Goal: Information Seeking & Learning: Check status

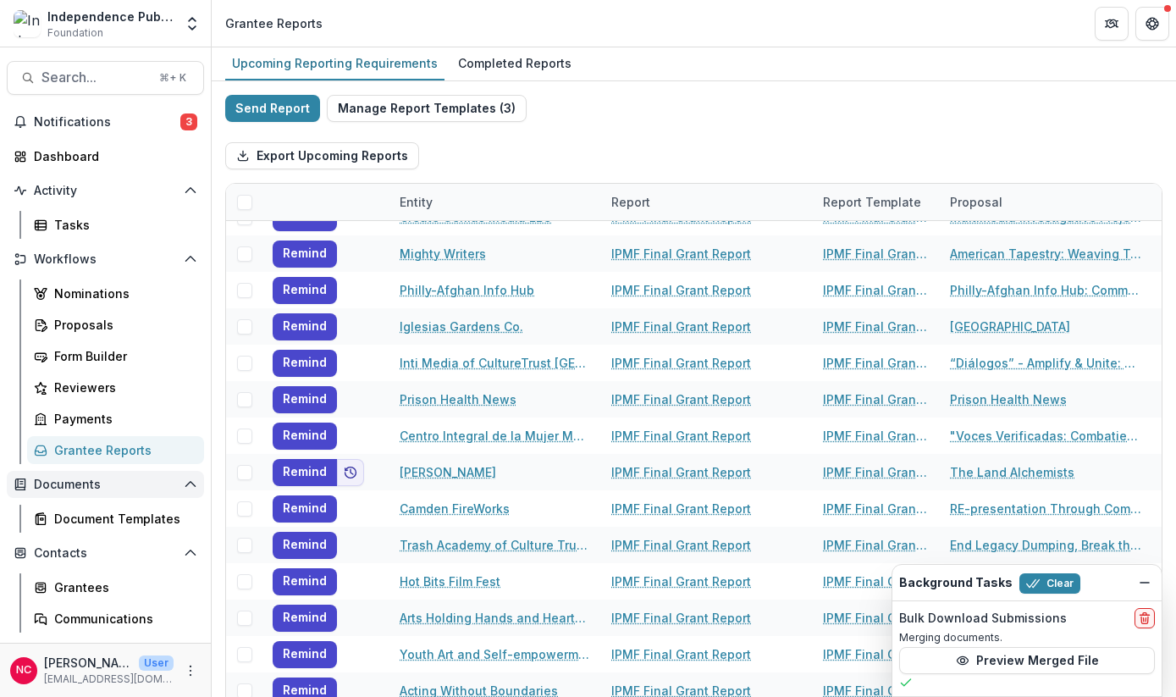
scroll to position [30, 0]
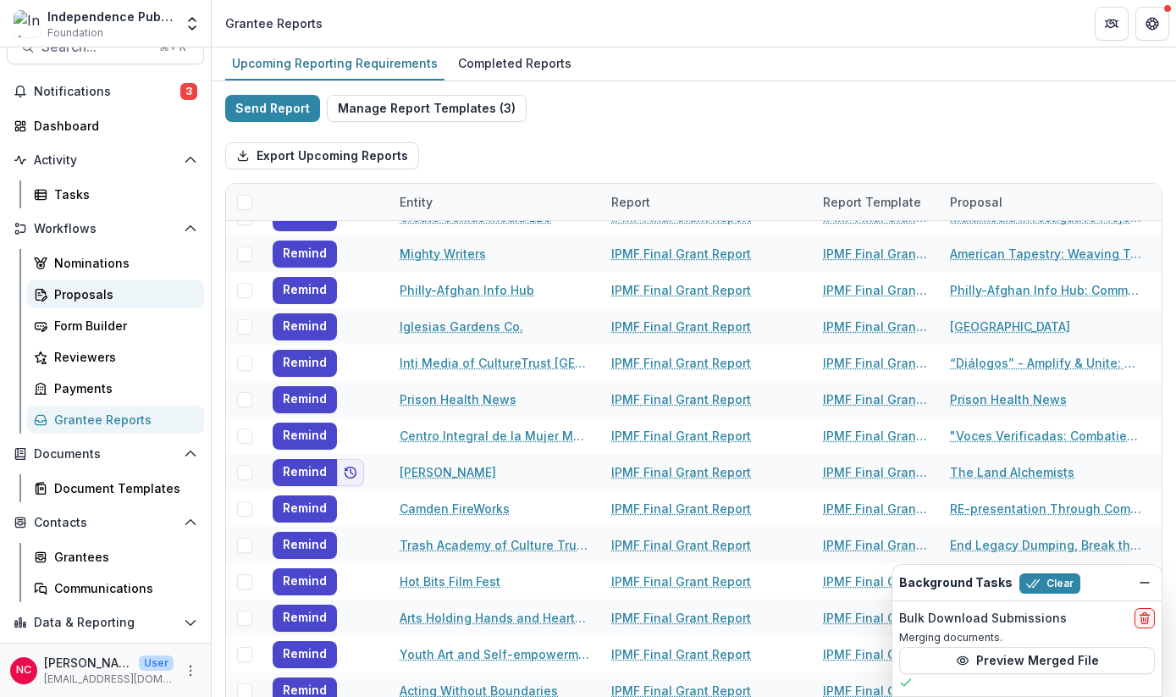
click at [80, 295] on div "Proposals" at bounding box center [122, 294] width 136 height 18
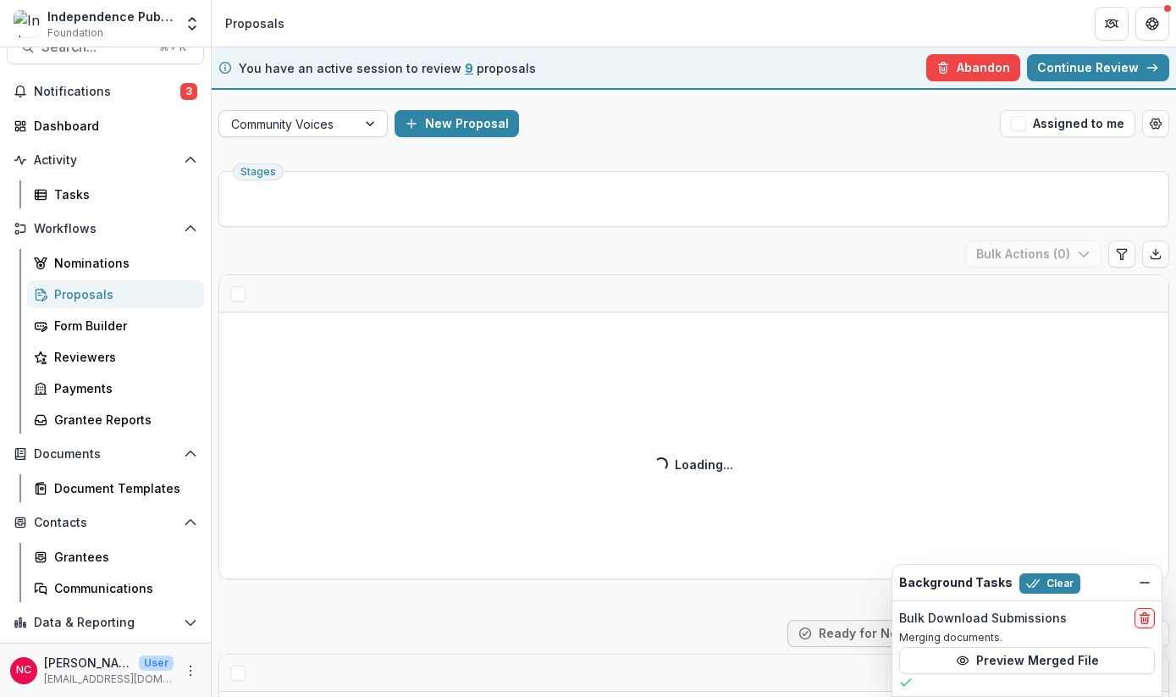
click at [376, 123] on div at bounding box center [371, 123] width 30 height 25
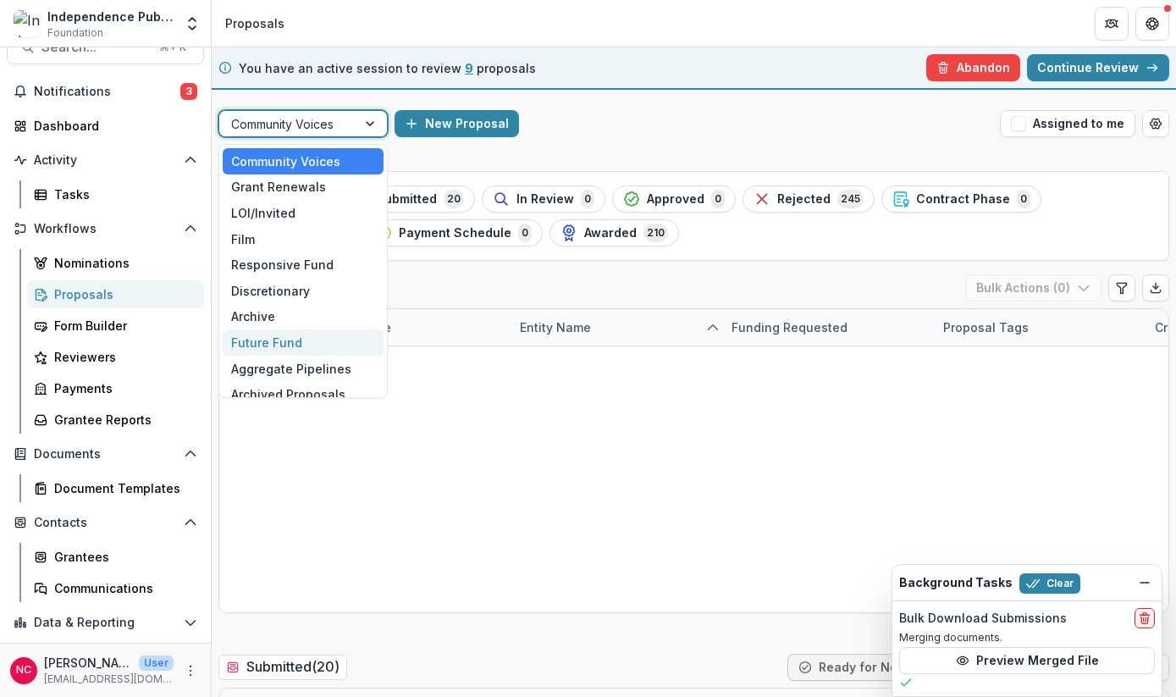
click at [339, 342] on div "Future Fund" at bounding box center [303, 342] width 161 height 26
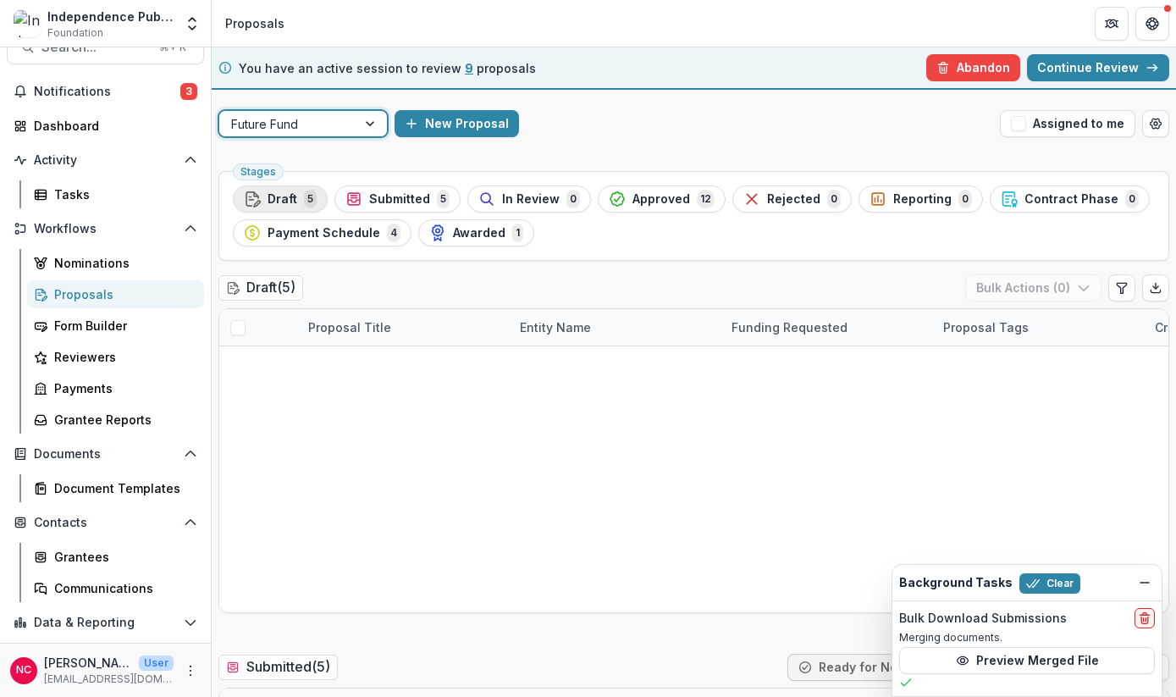
click at [277, 199] on span "Draft" at bounding box center [283, 199] width 30 height 14
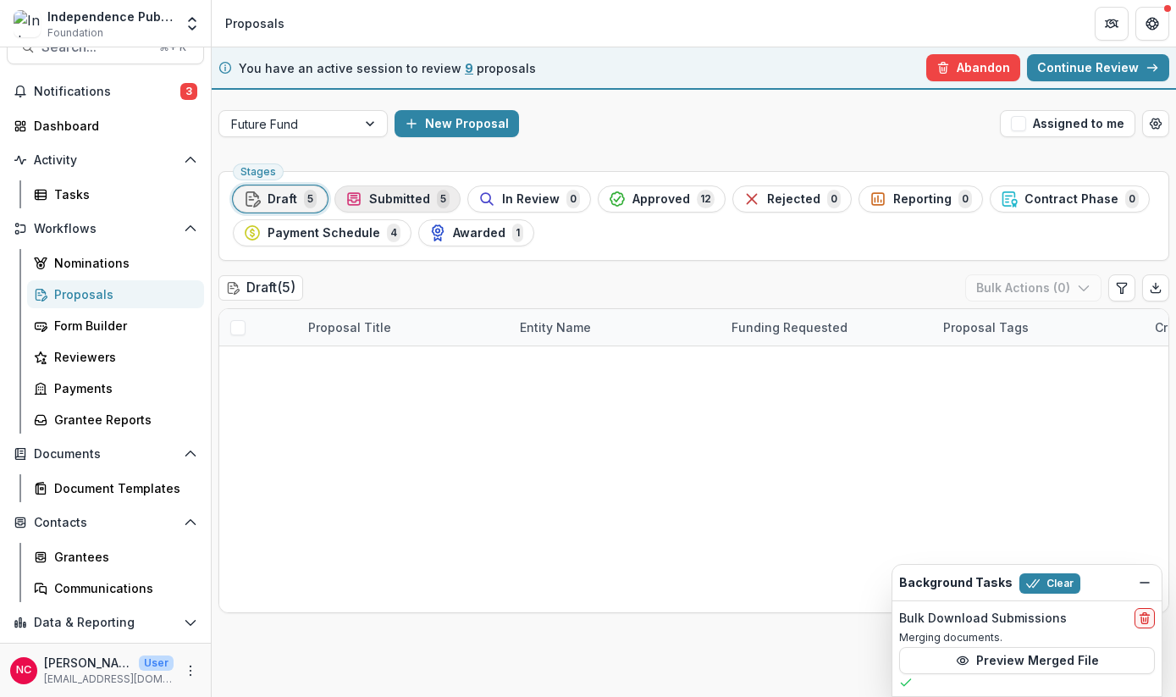
click at [378, 207] on div "Submitted 5" at bounding box center [397, 199] width 104 height 19
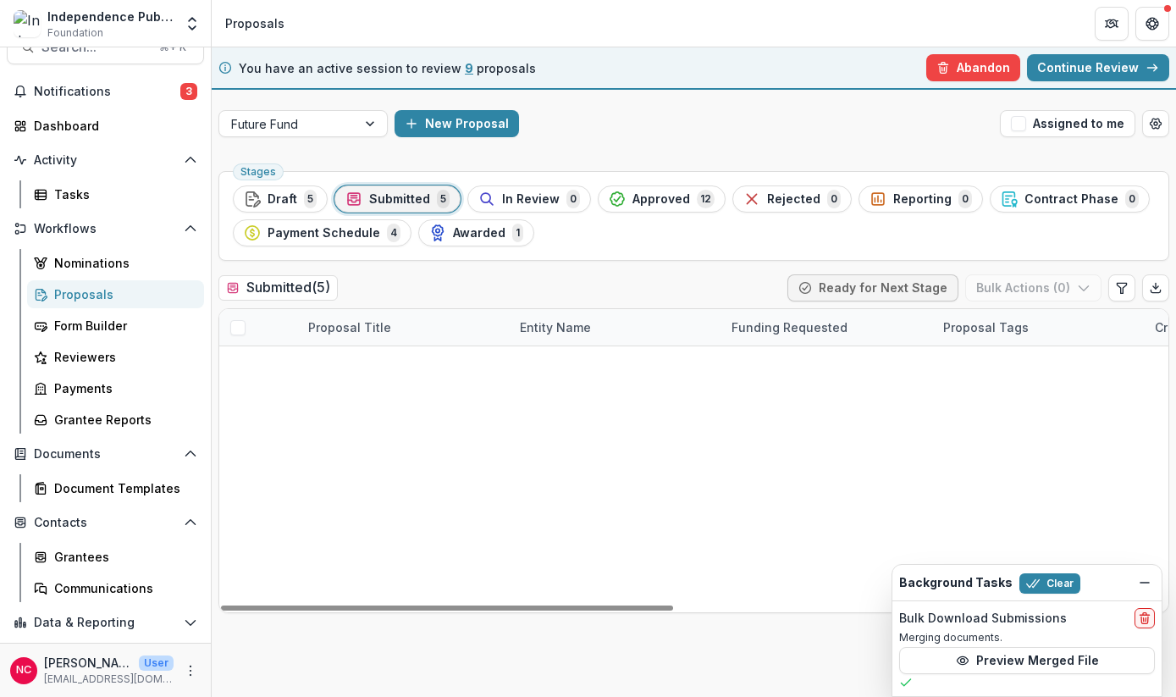
drag, startPoint x: 587, startPoint y: 549, endPoint x: 559, endPoint y: 412, distance: 140.0
click at [560, 346] on div "Keeping Us Safe: Digital Security & Deportation Defense Movement of Immigrant L…" at bounding box center [693, 346] width 949 height 0
click at [567, 346] on div "Keeping Us Safe: Digital Security & Deportation Defense Movement of Immigrant L…" at bounding box center [693, 346] width 949 height 0
